Goal: Task Accomplishment & Management: Manage account settings

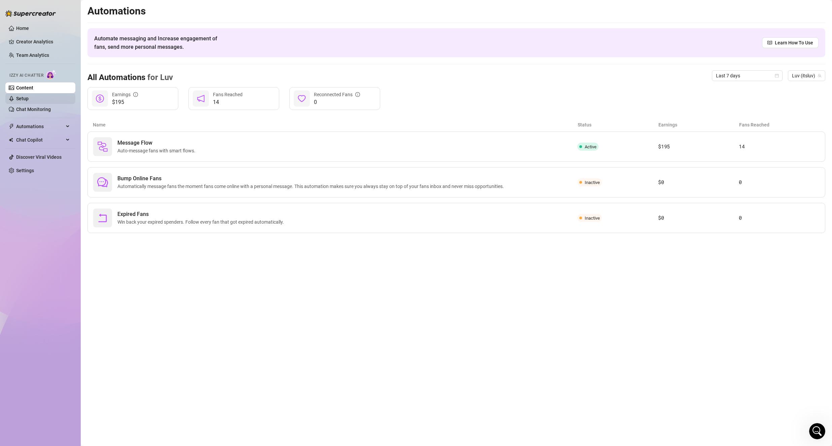
click at [28, 99] on link "Setup" at bounding box center [22, 98] width 12 height 5
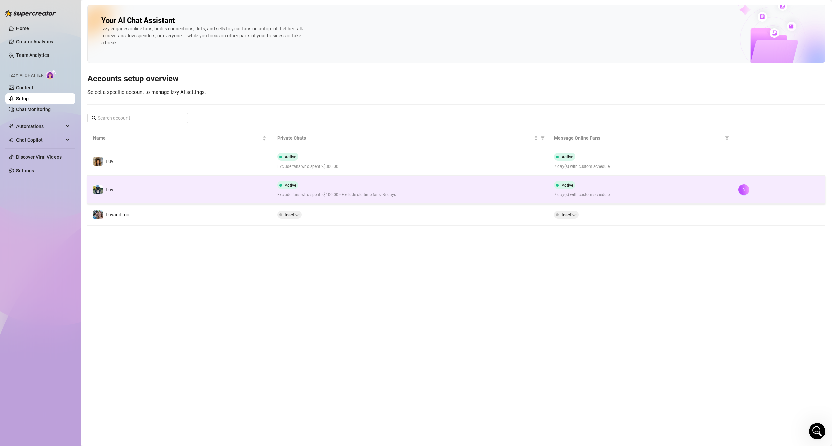
click at [153, 184] on td "Luv" at bounding box center [180, 190] width 184 height 28
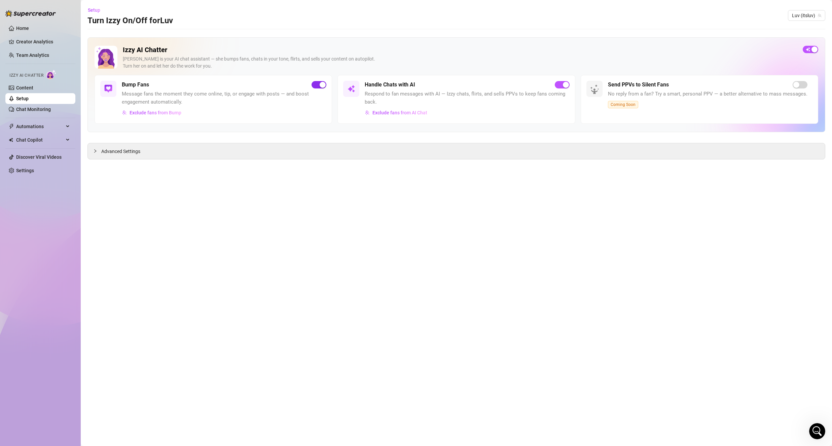
click at [316, 84] on span "button" at bounding box center [319, 84] width 15 height 7
click at [383, 114] on span "Exclude fans from AI Chat" at bounding box center [400, 112] width 55 height 5
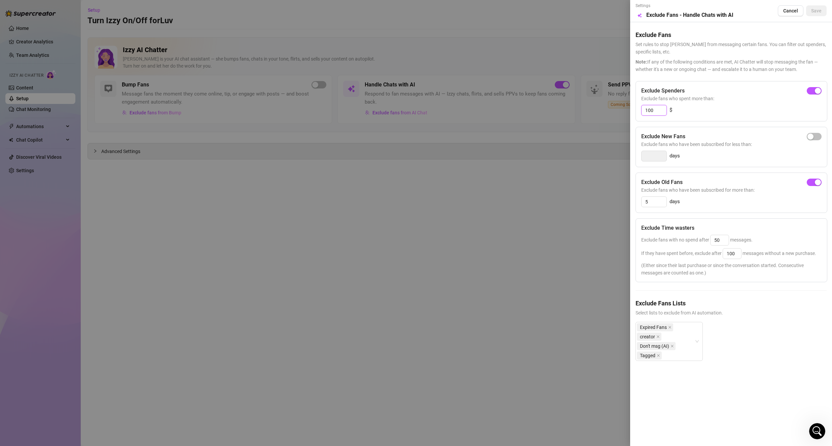
click at [652, 114] on input "100" at bounding box center [654, 110] width 25 height 10
type input "500"
click at [715, 108] on div "500 $" at bounding box center [732, 110] width 180 height 11
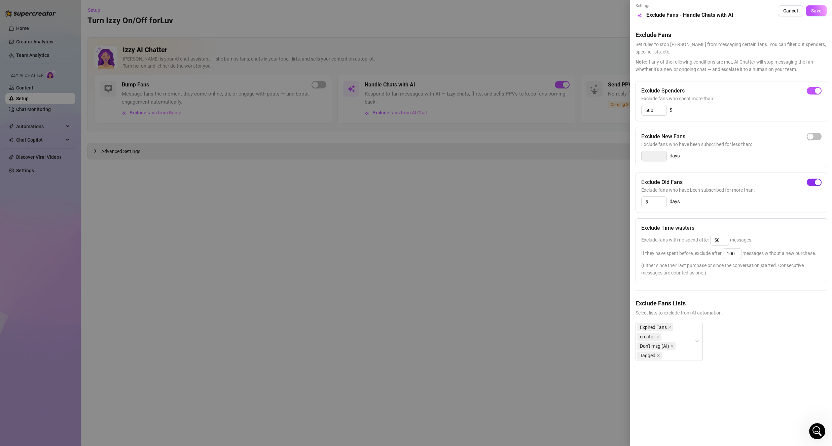
click at [812, 182] on span "button" at bounding box center [814, 182] width 15 height 7
click at [815, 12] on span "Save" at bounding box center [817, 10] width 10 height 5
